Goal: Information Seeking & Learning: Learn about a topic

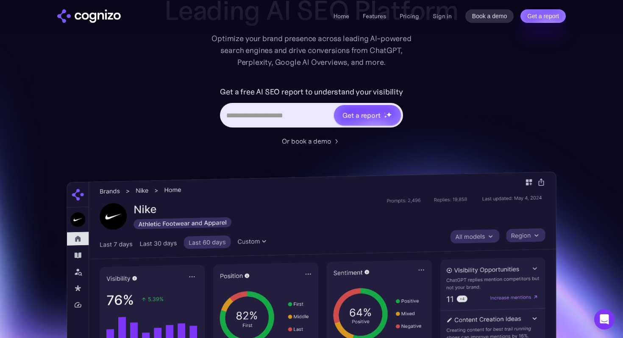
scroll to position [69, 0]
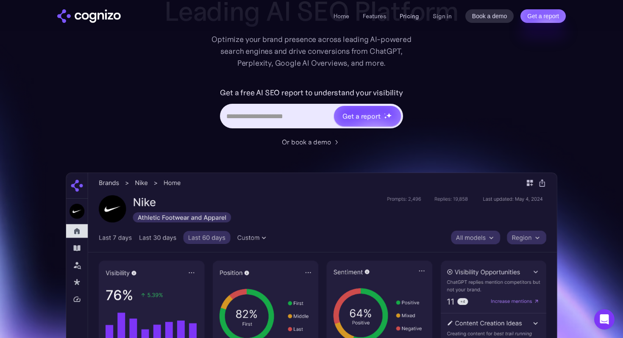
click at [407, 15] on link "Pricing" at bounding box center [408, 16] width 19 height 8
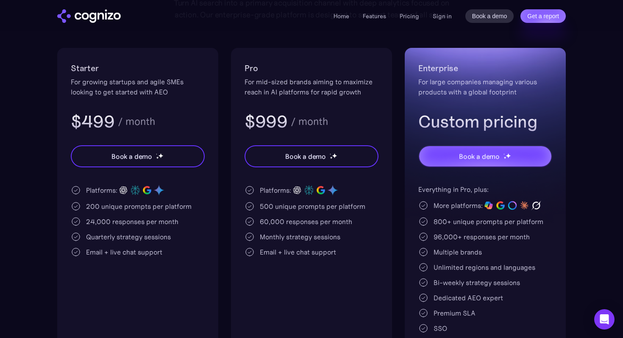
scroll to position [158, 0]
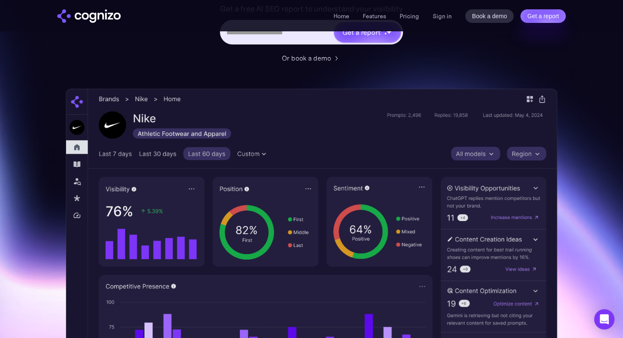
scroll to position [149, 0]
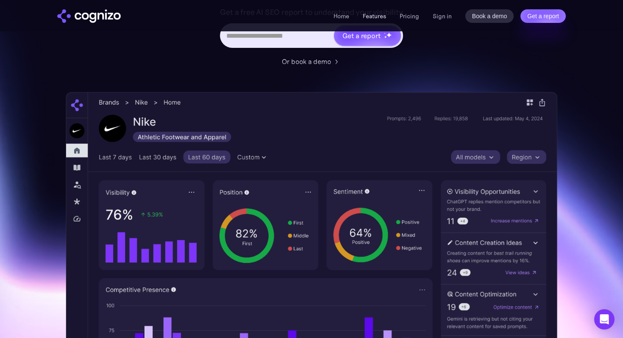
click at [375, 17] on link "Features" at bounding box center [374, 16] width 23 height 8
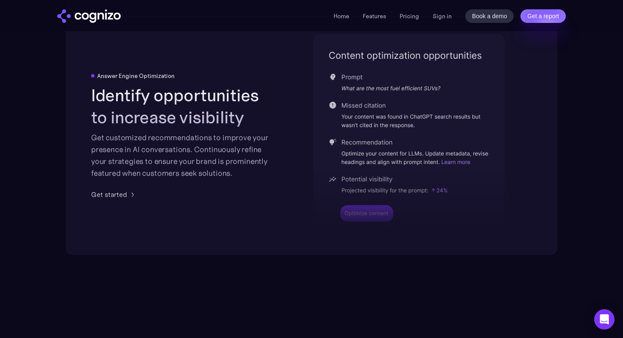
scroll to position [1767, 0]
click at [376, 20] on li "Features" at bounding box center [374, 16] width 23 height 10
click at [375, 16] on link "Features" at bounding box center [374, 16] width 23 height 8
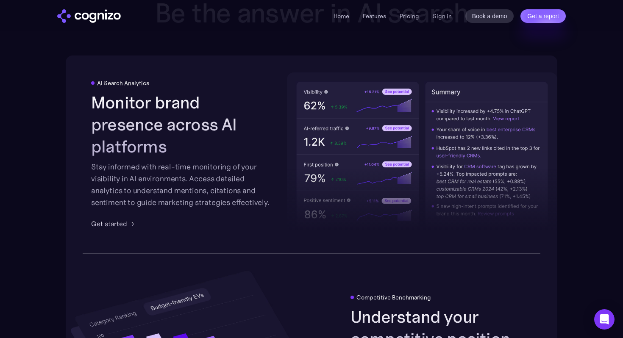
scroll to position [1320, 0]
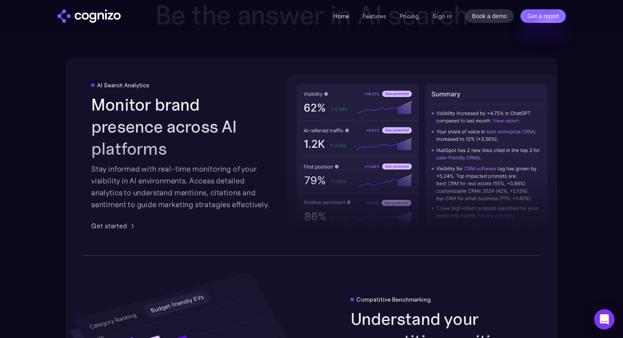
click at [343, 18] on link "Home" at bounding box center [341, 16] width 16 height 8
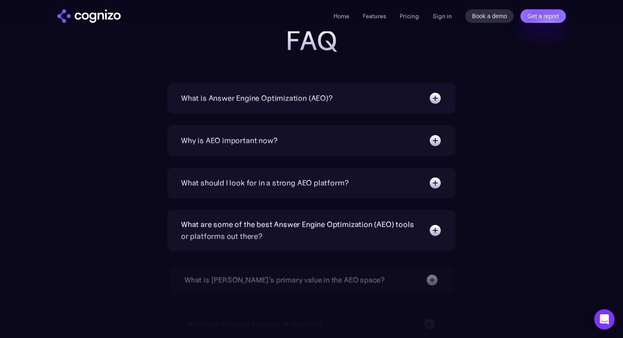
scroll to position [2710, 0]
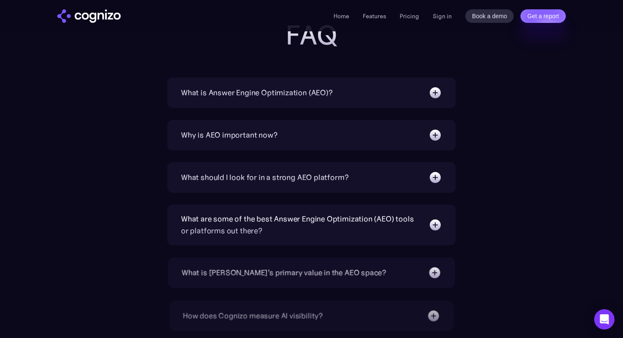
click at [316, 99] on div "What is Answer Engine Optimization (AEO)?" at bounding box center [311, 93] width 261 height 14
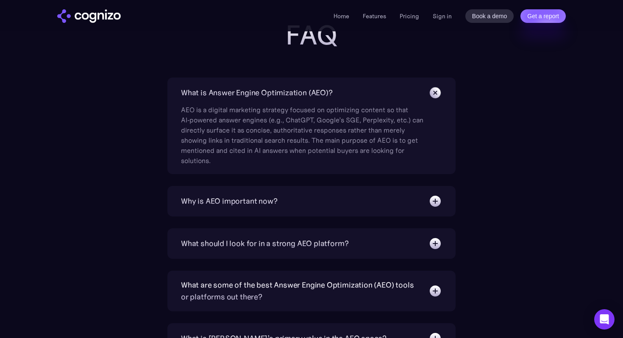
click at [316, 99] on div "What is Answer Engine Optimization (AEO)?" at bounding box center [311, 93] width 261 height 14
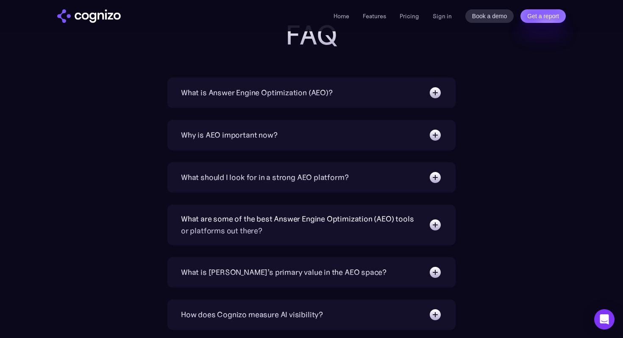
click at [302, 137] on div "Why is AEO important now?" at bounding box center [311, 135] width 261 height 14
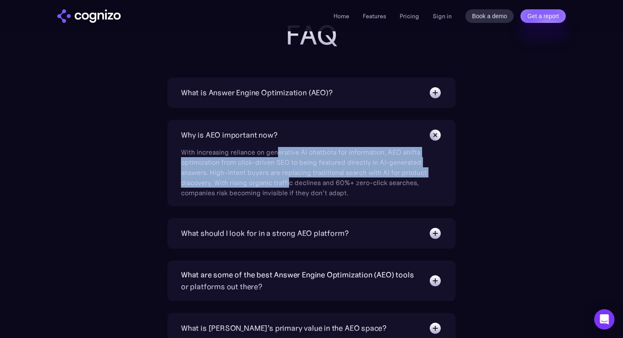
drag, startPoint x: 279, startPoint y: 150, endPoint x: 317, endPoint y: 183, distance: 50.2
click at [317, 183] on div "With increasing reliance on generative AI chatbots for information, AEO shifts …" at bounding box center [304, 170] width 246 height 56
